Goal: Navigation & Orientation: Understand site structure

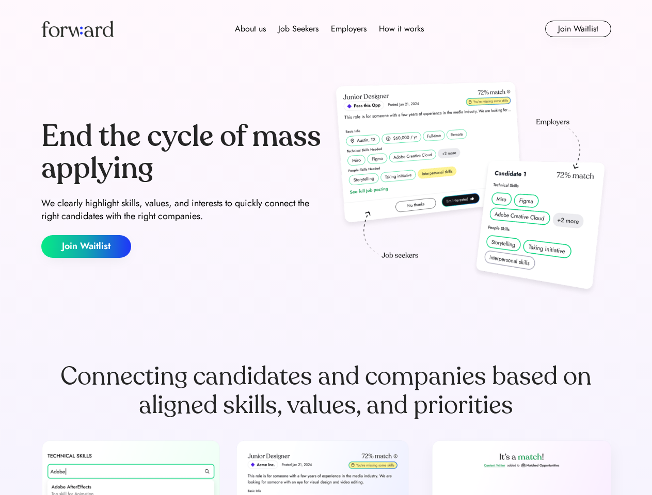
click at [326, 248] on div "End the cycle of mass applying We clearly highlight skills, values, and interes…" at bounding box center [326, 189] width 570 height 222
click at [326, 29] on div "About us Job Seekers Employers How it works" at bounding box center [329, 29] width 407 height 12
click at [77, 29] on img at bounding box center [77, 29] width 72 height 17
click at [329, 29] on div "About us Job Seekers Employers How it works" at bounding box center [329, 29] width 407 height 12
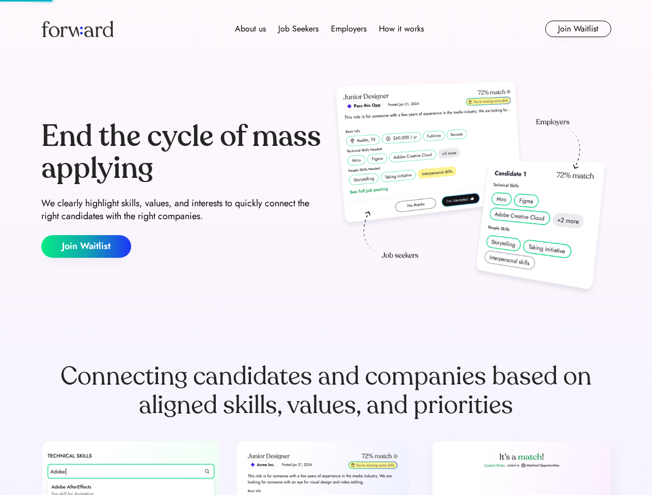
click at [250, 29] on div "About us" at bounding box center [250, 29] width 31 height 12
click at [298, 29] on div "Job Seekers" at bounding box center [298, 29] width 40 height 12
click at [348, 29] on div "Employers" at bounding box center [349, 29] width 36 height 12
click at [400, 29] on div "How it works" at bounding box center [401, 29] width 45 height 12
